Goal: Book appointment/travel/reservation

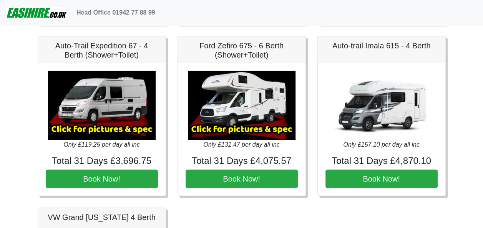
scroll to position [1045, 0]
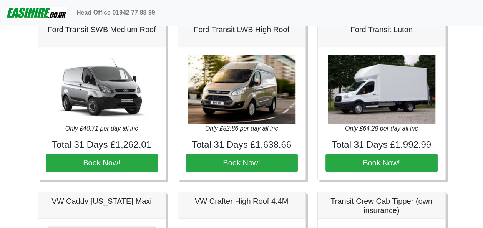
scroll to position [0, 0]
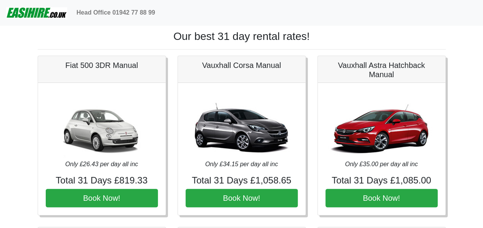
click at [28, 13] on img at bounding box center [36, 12] width 61 height 15
click at [40, 13] on img at bounding box center [36, 12] width 61 height 15
click at [45, 11] on img at bounding box center [36, 12] width 61 height 15
click at [45, 20] on img at bounding box center [36, 12] width 61 height 15
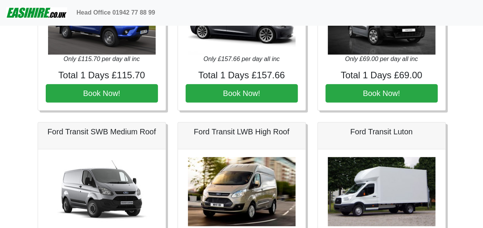
scroll to position [359, 0]
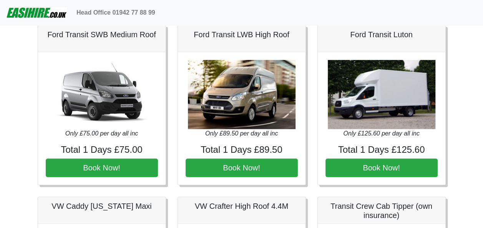
scroll to position [372, 0]
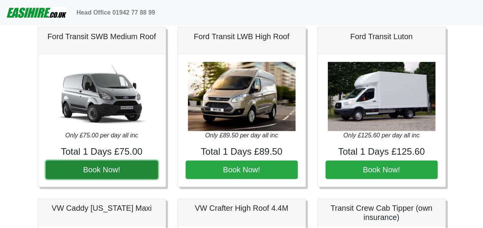
click at [98, 164] on button "Book Now!" at bounding box center [102, 169] width 112 height 18
